Goal: Task Accomplishment & Management: Complete application form

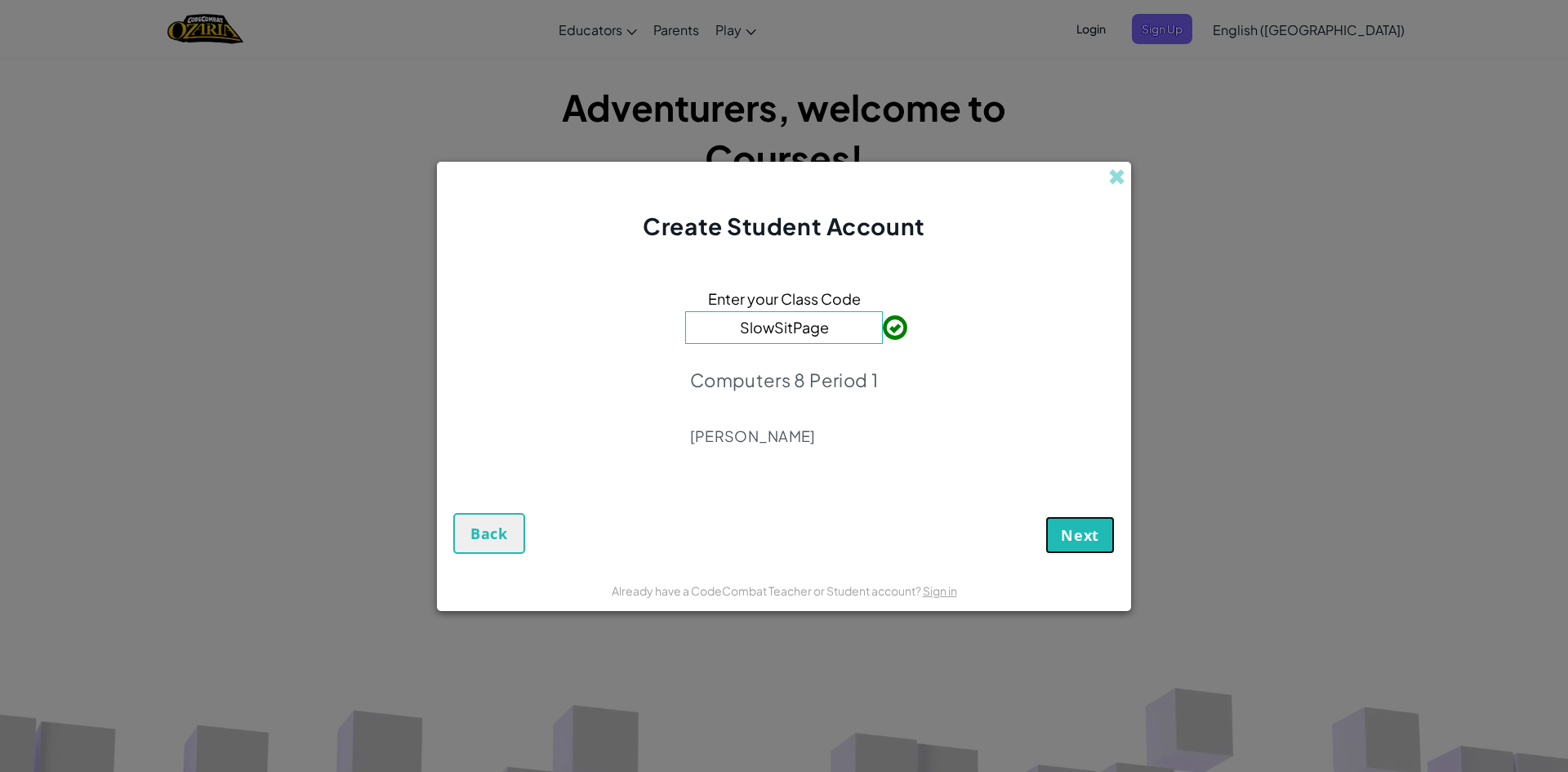
click at [1083, 534] on span "Next" at bounding box center [1079, 535] width 38 height 20
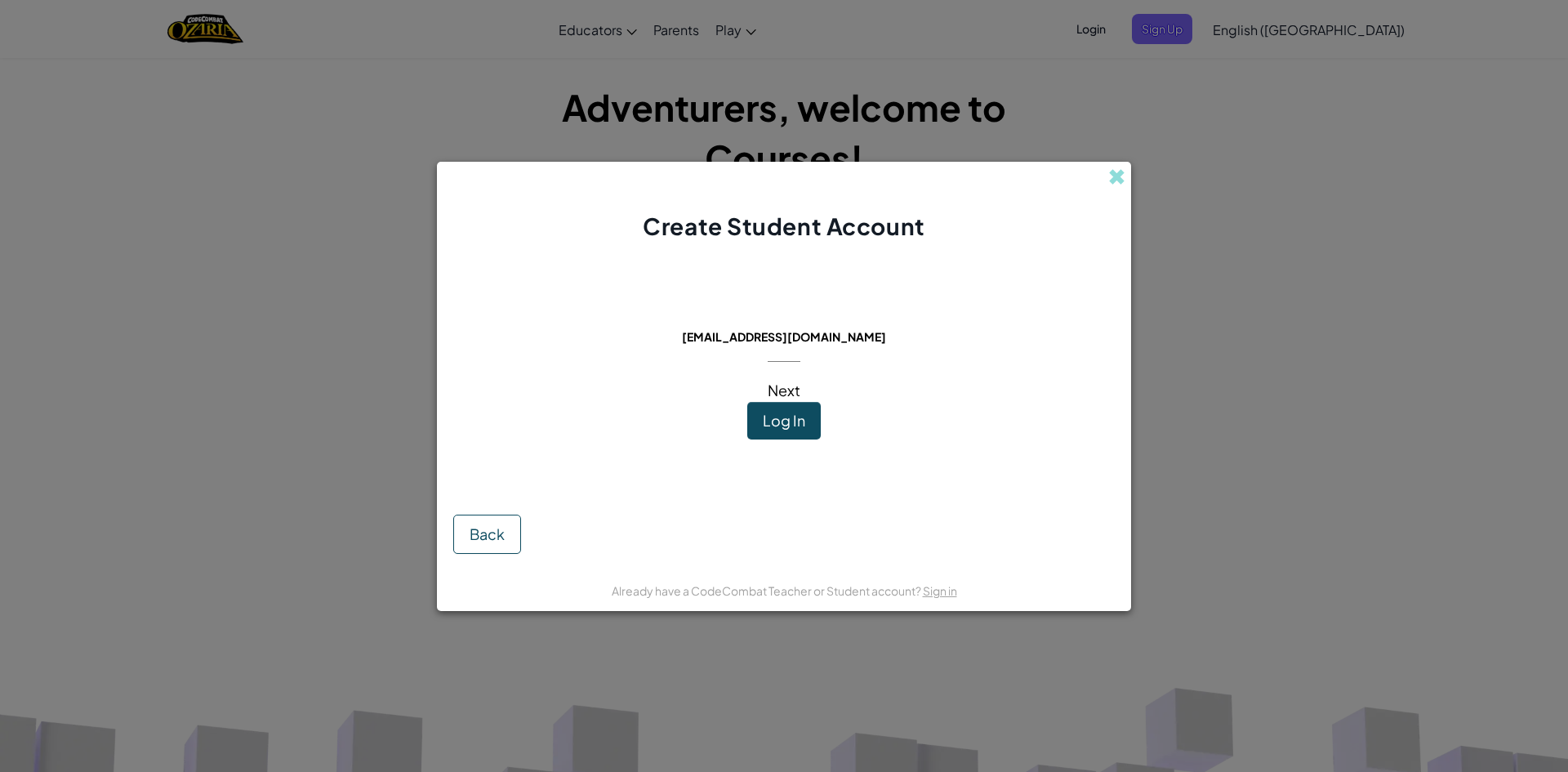
click at [791, 398] on span "Next" at bounding box center [784, 390] width 33 height 19
drag, startPoint x: 766, startPoint y: 358, endPoint x: 670, endPoint y: 630, distance: 288.4
click at [669, 630] on div "Create Student Account This email is already in use: [EMAIL_ADDRESS][DOMAIN_NAM…" at bounding box center [784, 386] width 1568 height 772
drag, startPoint x: 809, startPoint y: 630, endPoint x: 806, endPoint y: 603, distance: 27.2
click at [807, 611] on div "Create Student Account This email is already in use: [EMAIL_ADDRESS][DOMAIN_NAM…" at bounding box center [784, 386] width 1568 height 772
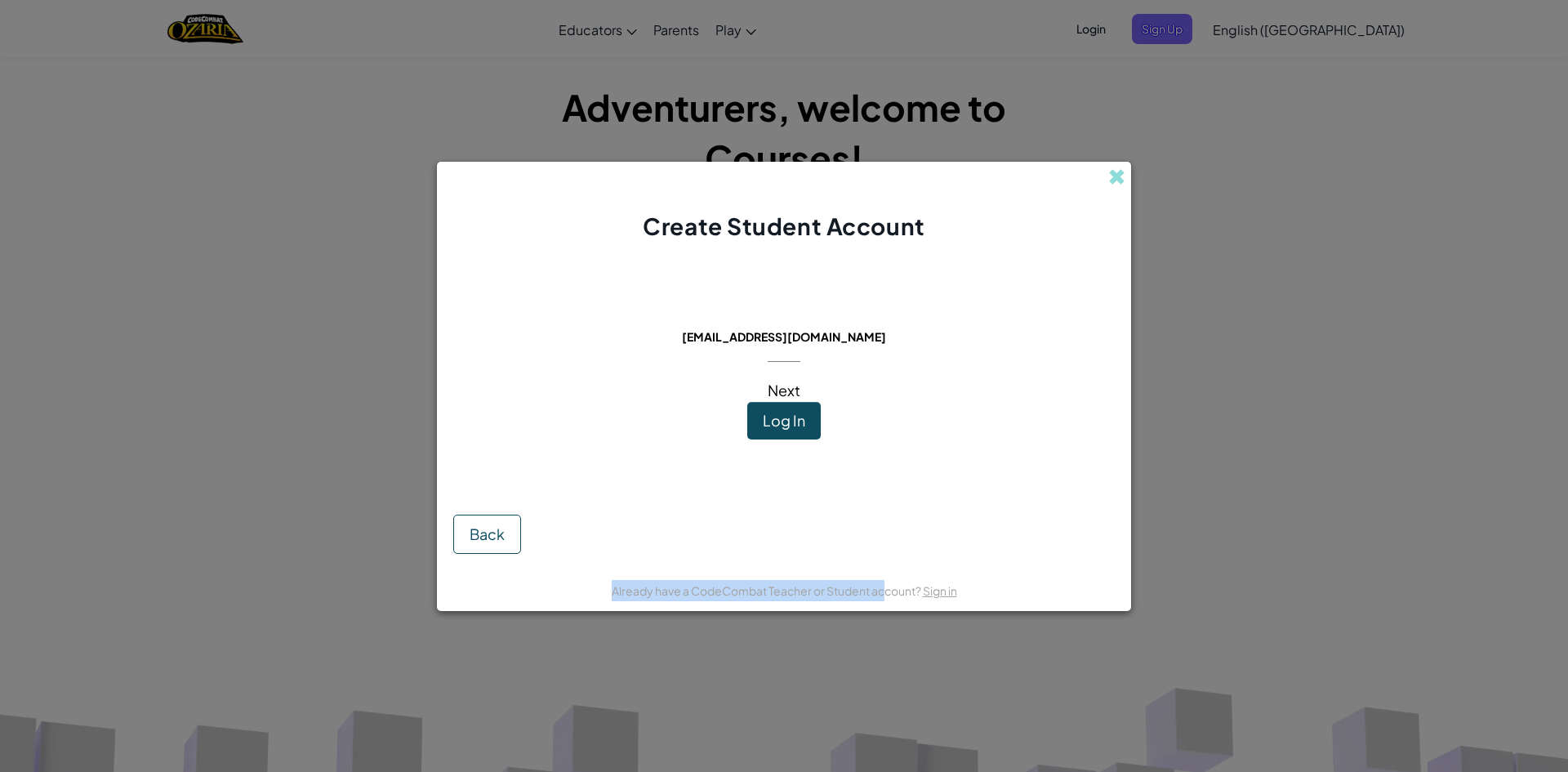
drag, startPoint x: 823, startPoint y: 566, endPoint x: 880, endPoint y: 567, distance: 57.0
click at [887, 584] on div "Create Student Account This email is already in use: [EMAIL_ADDRESS][DOMAIN_NAM…" at bounding box center [784, 386] width 694 height 449
click at [793, 418] on span "Log In" at bounding box center [783, 421] width 42 height 19
